Goal: Transaction & Acquisition: Purchase product/service

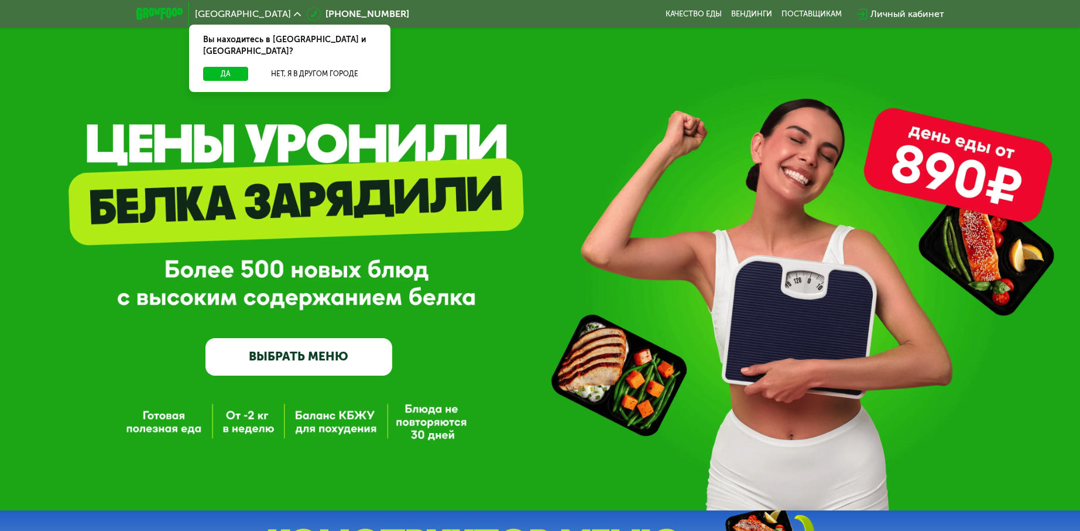
click at [321, 364] on link "ВЫБРАТЬ МЕНЮ" at bounding box center [299, 356] width 187 height 37
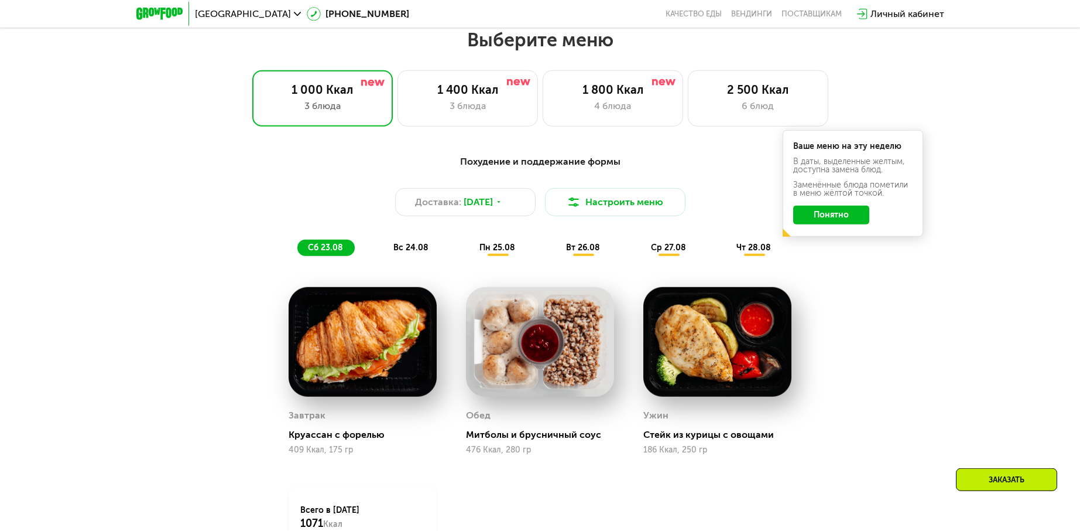
scroll to position [611, 0]
click at [747, 107] on div "6 блюд" at bounding box center [758, 105] width 116 height 14
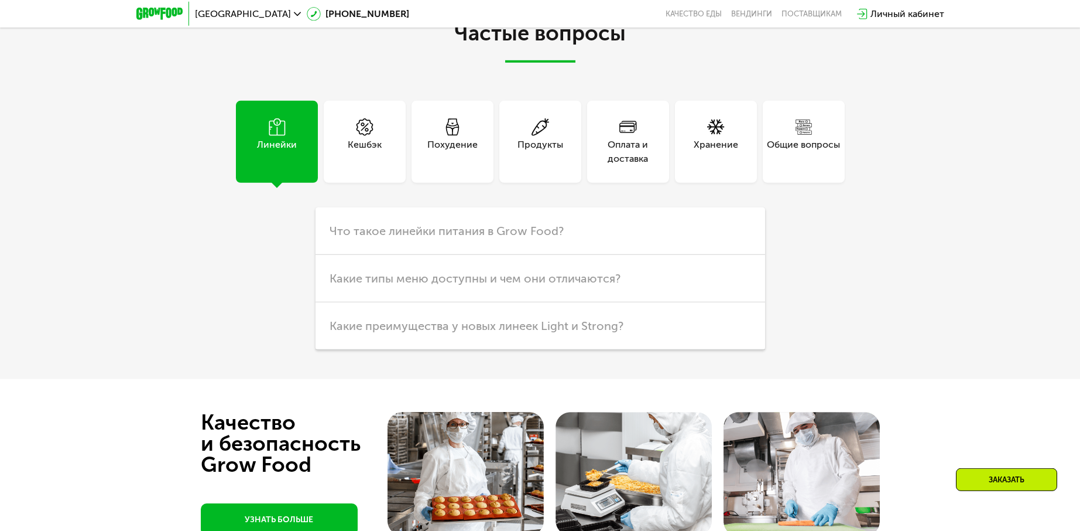
scroll to position [3180, 0]
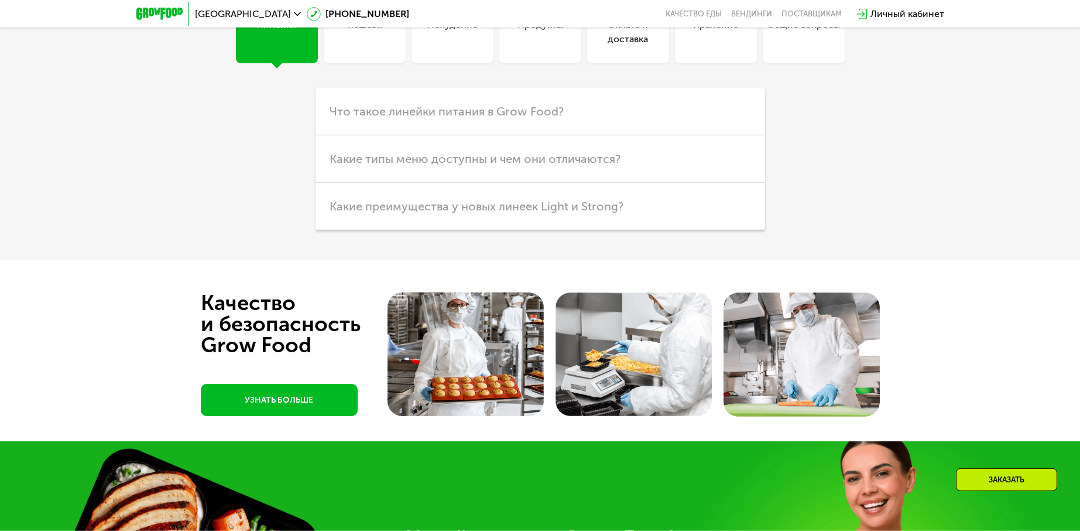
click at [629, 63] on div "Оплата и доставка" at bounding box center [628, 22] width 82 height 82
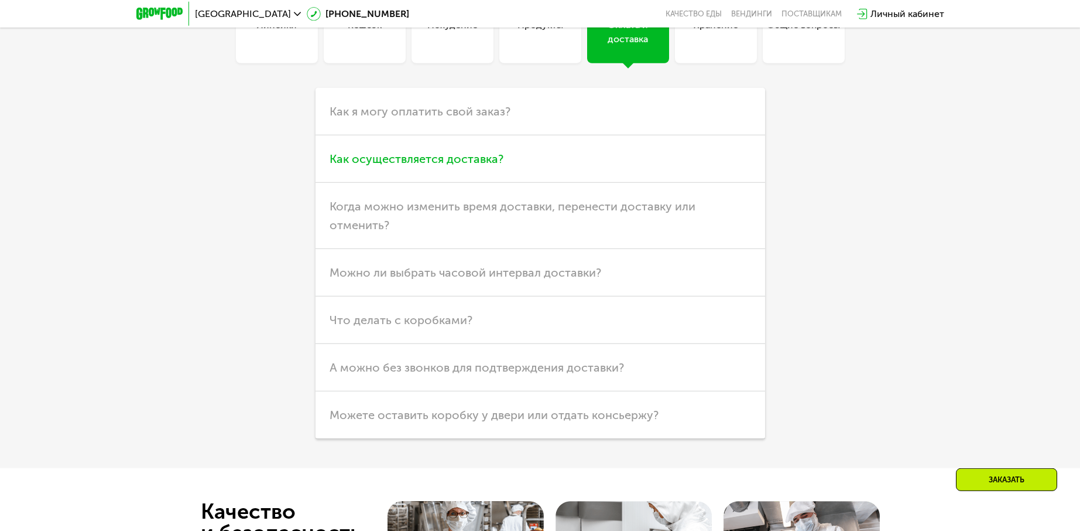
click at [432, 183] on h3 "Как осуществляется доставка?" at bounding box center [541, 158] width 450 height 47
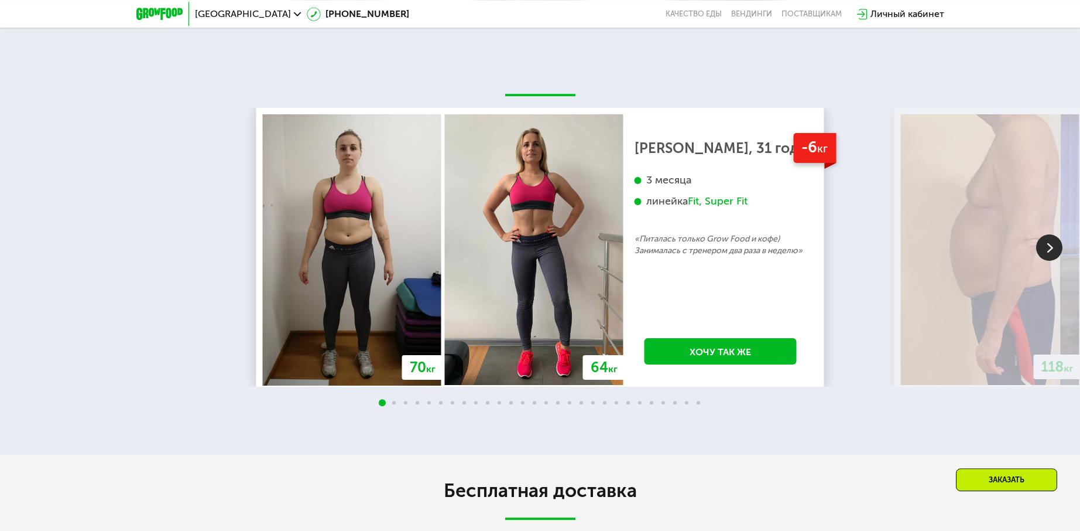
scroll to position [2105, 0]
